Goal: Check status: Check status

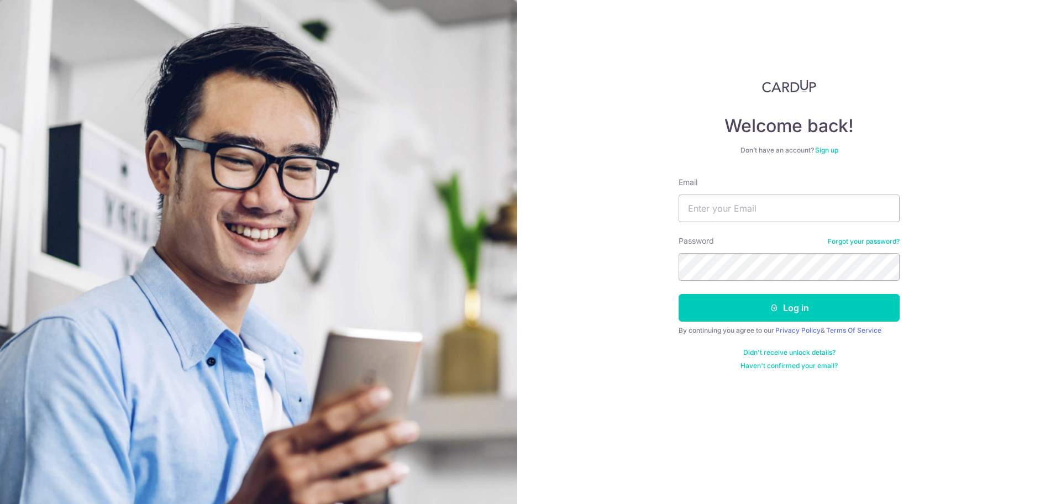
click at [838, 182] on div "Email" at bounding box center [789, 199] width 221 height 45
click at [829, 195] on input "Email" at bounding box center [789, 209] width 221 height 28
type input "[EMAIL_ADDRESS][DOMAIN_NAME]"
click at [679, 294] on button "Log in" at bounding box center [789, 308] width 221 height 28
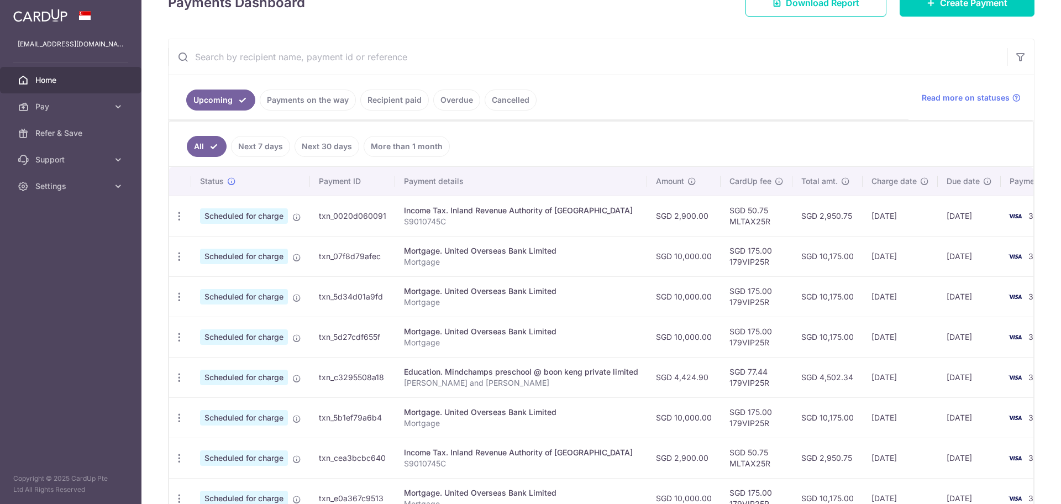
click at [370, 108] on link "Recipient paid" at bounding box center [394, 100] width 69 height 21
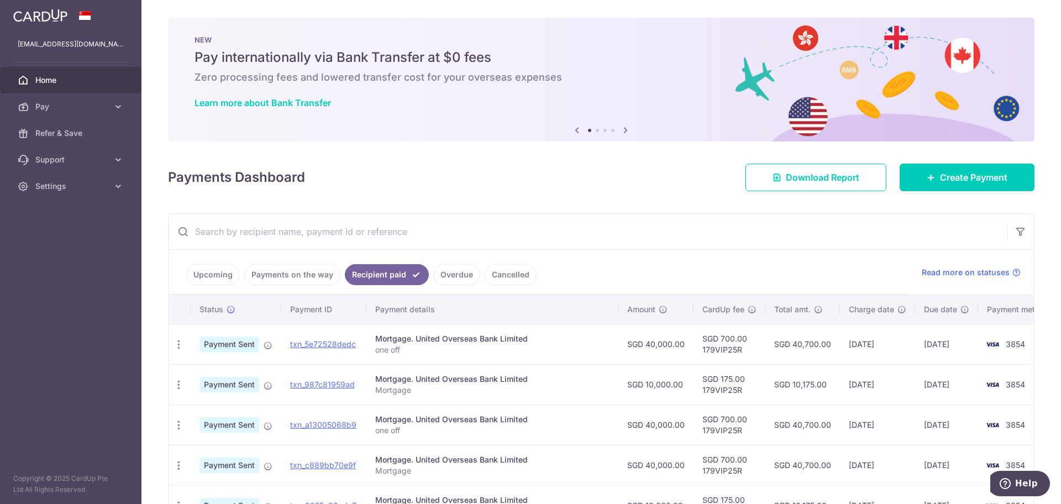
click at [278, 285] on ul "Upcoming Payments on the way Recipient paid Overdue Cancelled" at bounding box center [539, 272] width 740 height 45
click at [286, 272] on link "Payments on the way" at bounding box center [292, 274] width 96 height 21
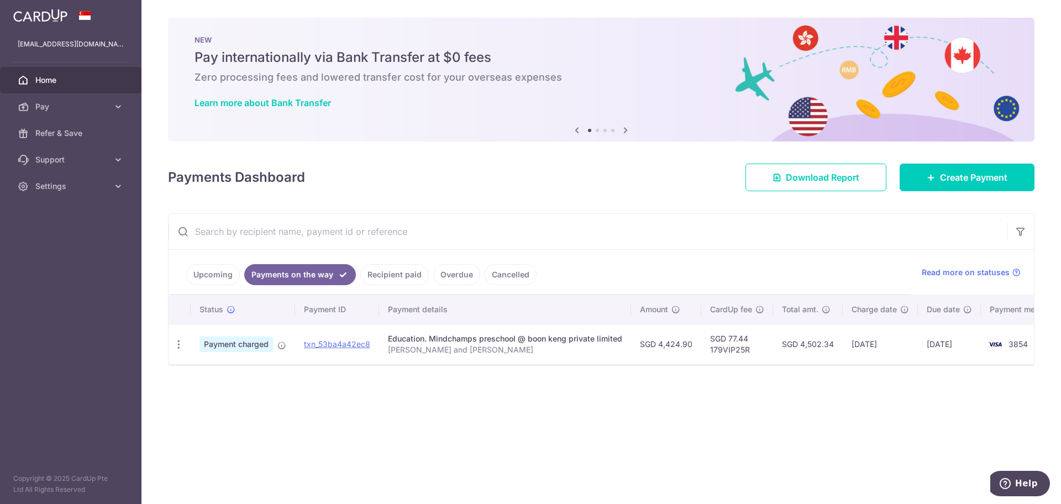
click at [246, 282] on link "Payments on the way" at bounding box center [300, 274] width 112 height 21
click at [216, 281] on ul "Upcoming Payments on the way Recipient paid Overdue Cancelled" at bounding box center [539, 272] width 740 height 45
drag, startPoint x: 399, startPoint y: 262, endPoint x: 398, endPoint y: 273, distance: 11.1
click at [398, 262] on ul "Upcoming Payments on the way Recipient paid Overdue Cancelled" at bounding box center [539, 272] width 740 height 45
click at [398, 273] on link "Recipient paid" at bounding box center [394, 274] width 69 height 21
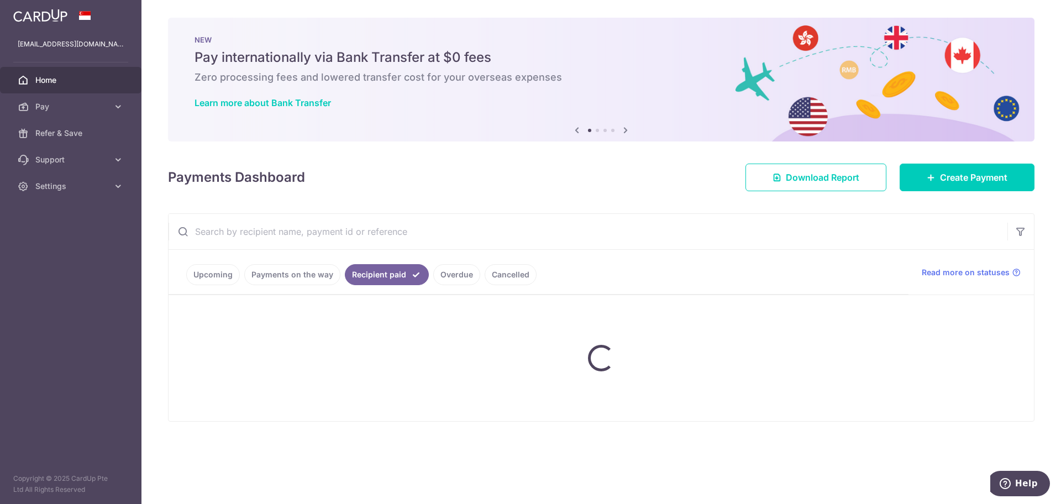
click at [297, 276] on ul "Upcoming Payments on the way Recipient paid Overdue Cancelled" at bounding box center [539, 272] width 740 height 45
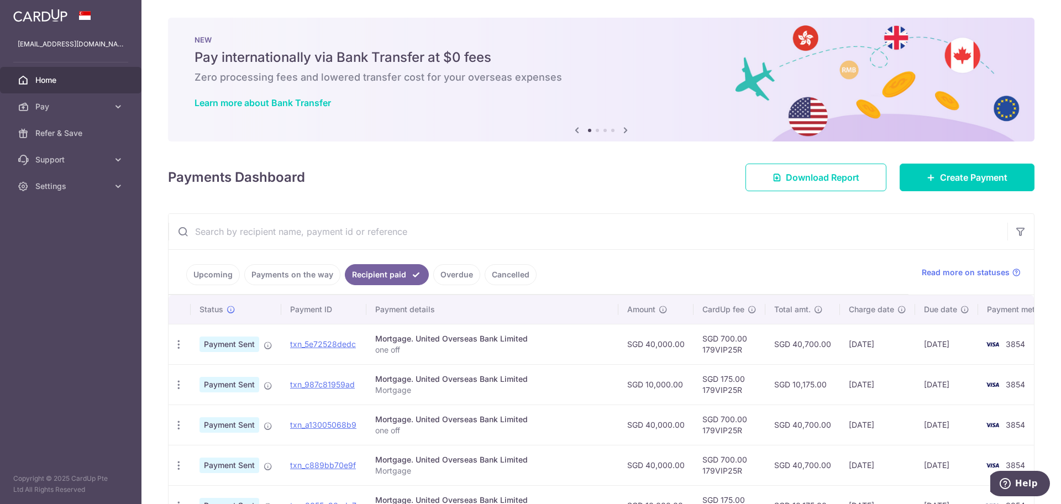
click at [297, 276] on link "Payments on the way" at bounding box center [292, 274] width 96 height 21
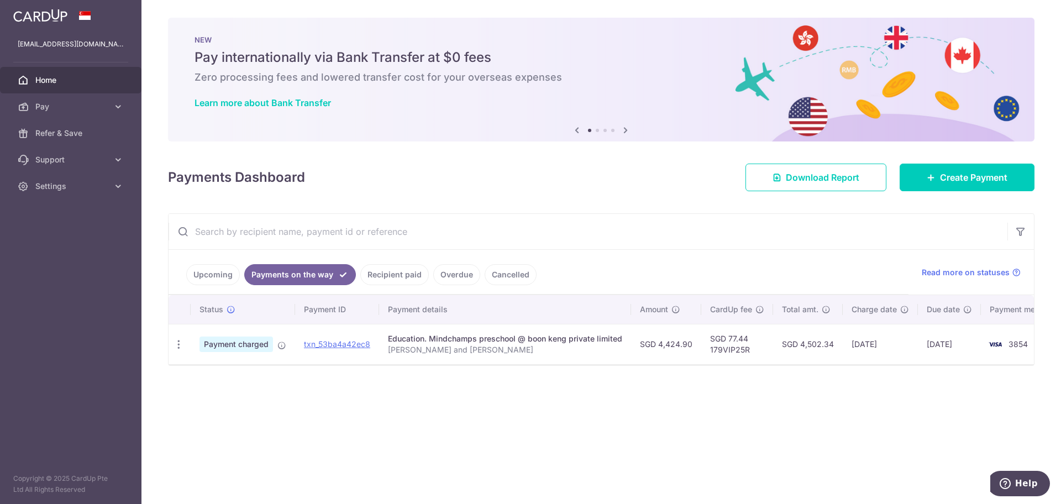
click at [198, 282] on link "Upcoming" at bounding box center [213, 274] width 54 height 21
